Goal: Task Accomplishment & Management: Complete application form

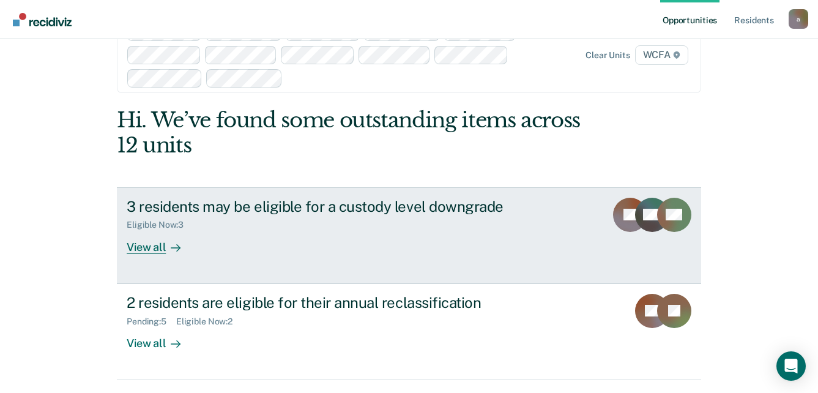
scroll to position [90, 0]
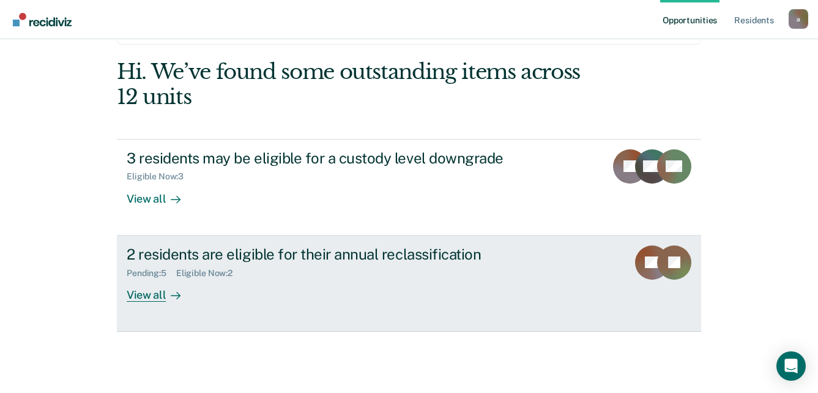
click at [143, 297] on div "View all" at bounding box center [161, 290] width 69 height 24
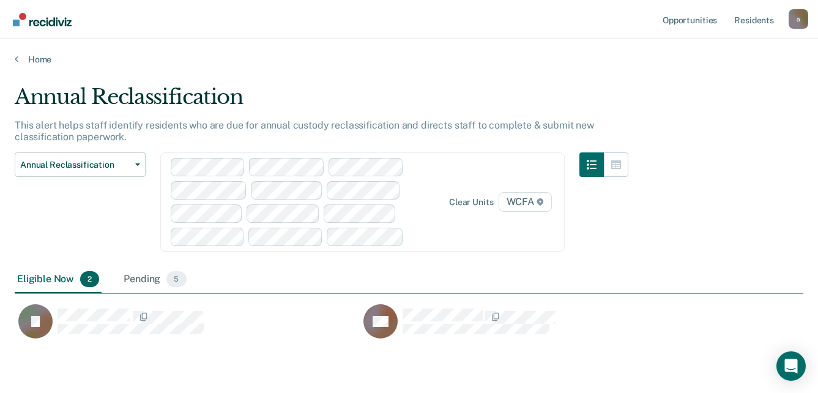
scroll to position [255, 780]
click at [135, 280] on div "Pending 5" at bounding box center [154, 279] width 67 height 27
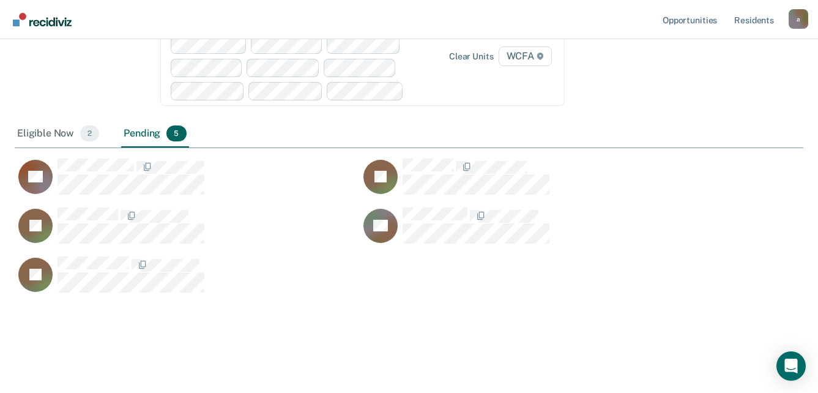
scroll to position [0, 0]
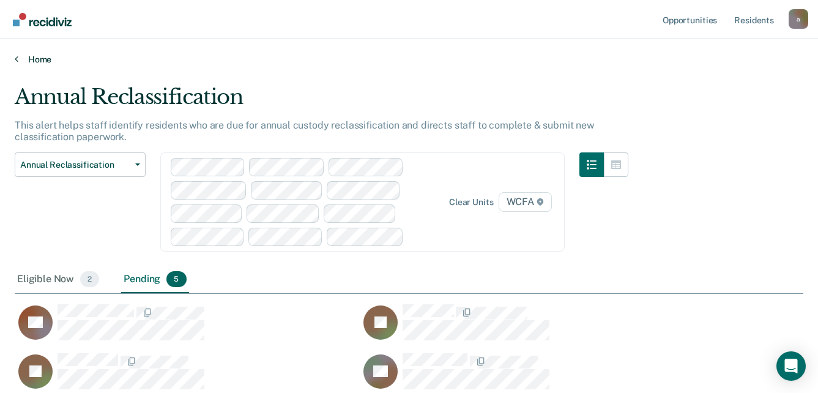
click at [36, 59] on link "Home" at bounding box center [409, 59] width 789 height 11
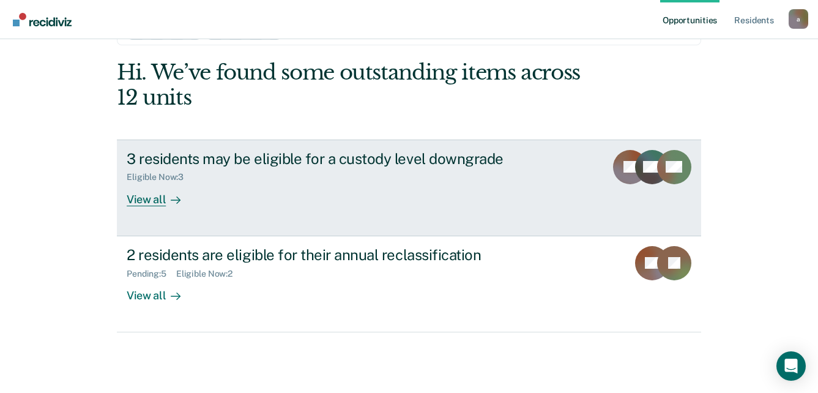
scroll to position [90, 0]
click at [137, 197] on div "View all" at bounding box center [161, 194] width 69 height 24
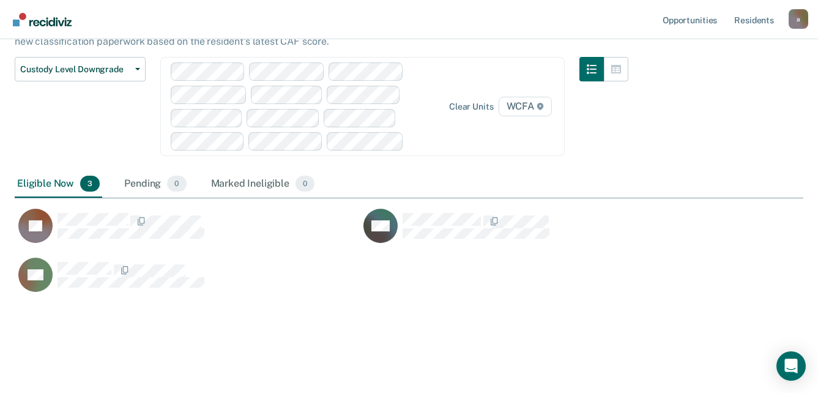
scroll to position [97, 0]
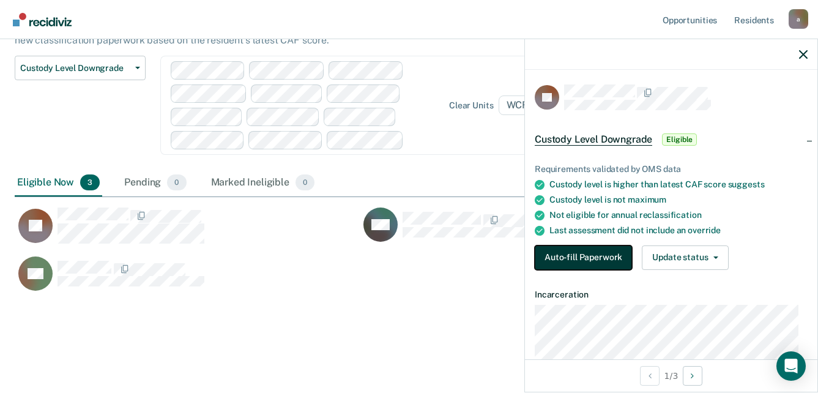
click at [573, 257] on button "Auto-fill Paperwork" at bounding box center [583, 257] width 97 height 24
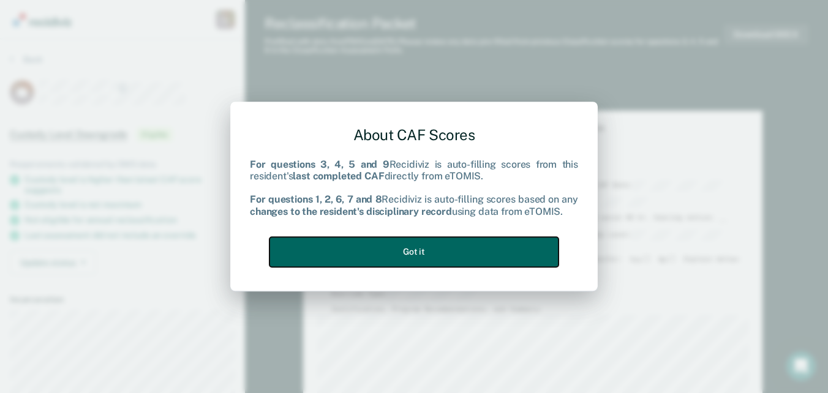
click at [419, 253] on button "Got it" at bounding box center [413, 252] width 289 height 30
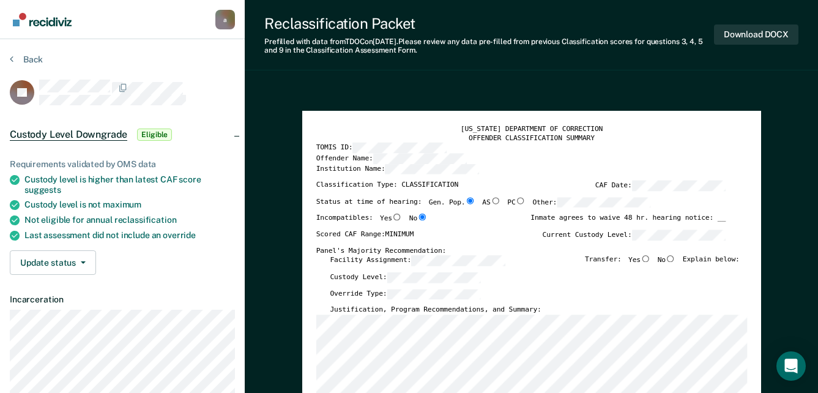
click at [676, 259] on input "No" at bounding box center [671, 258] width 10 height 7
type textarea "x"
radio input "true"
type textarea "x"
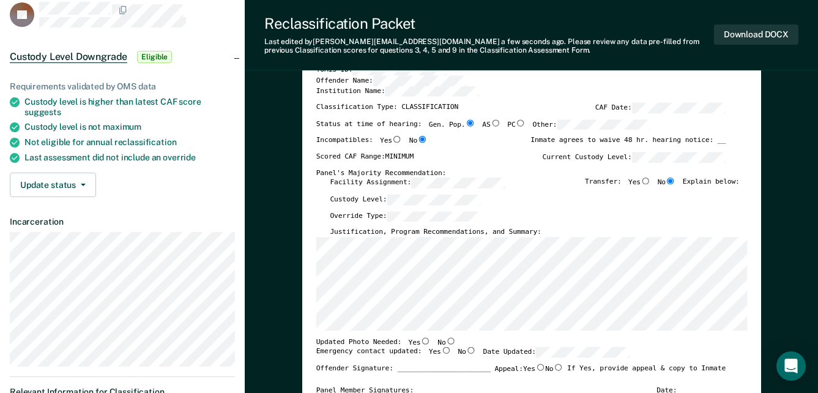
scroll to position [184, 0]
